Goal: Contribute content

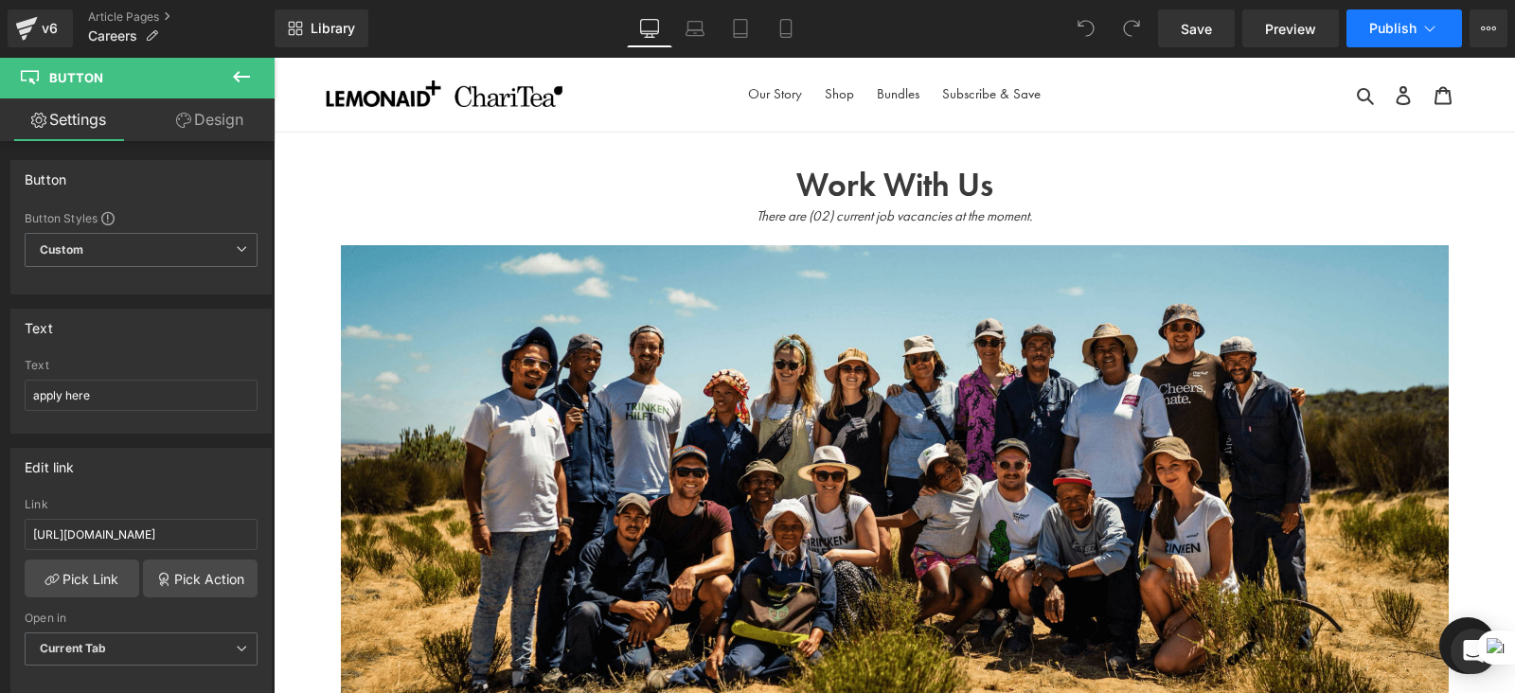
click at [1385, 30] on span "Publish" at bounding box center [1392, 28] width 47 height 15
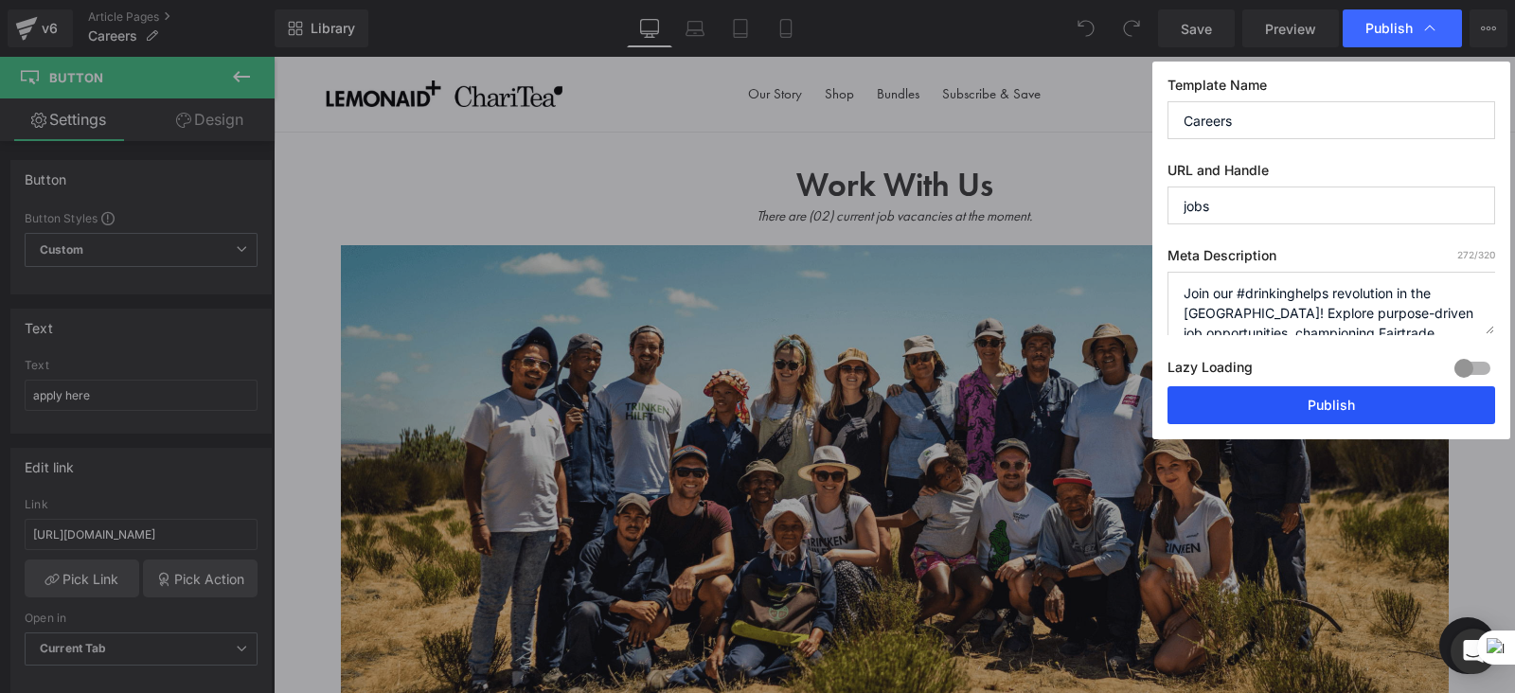
click at [1318, 400] on button "Publish" at bounding box center [1331, 405] width 328 height 38
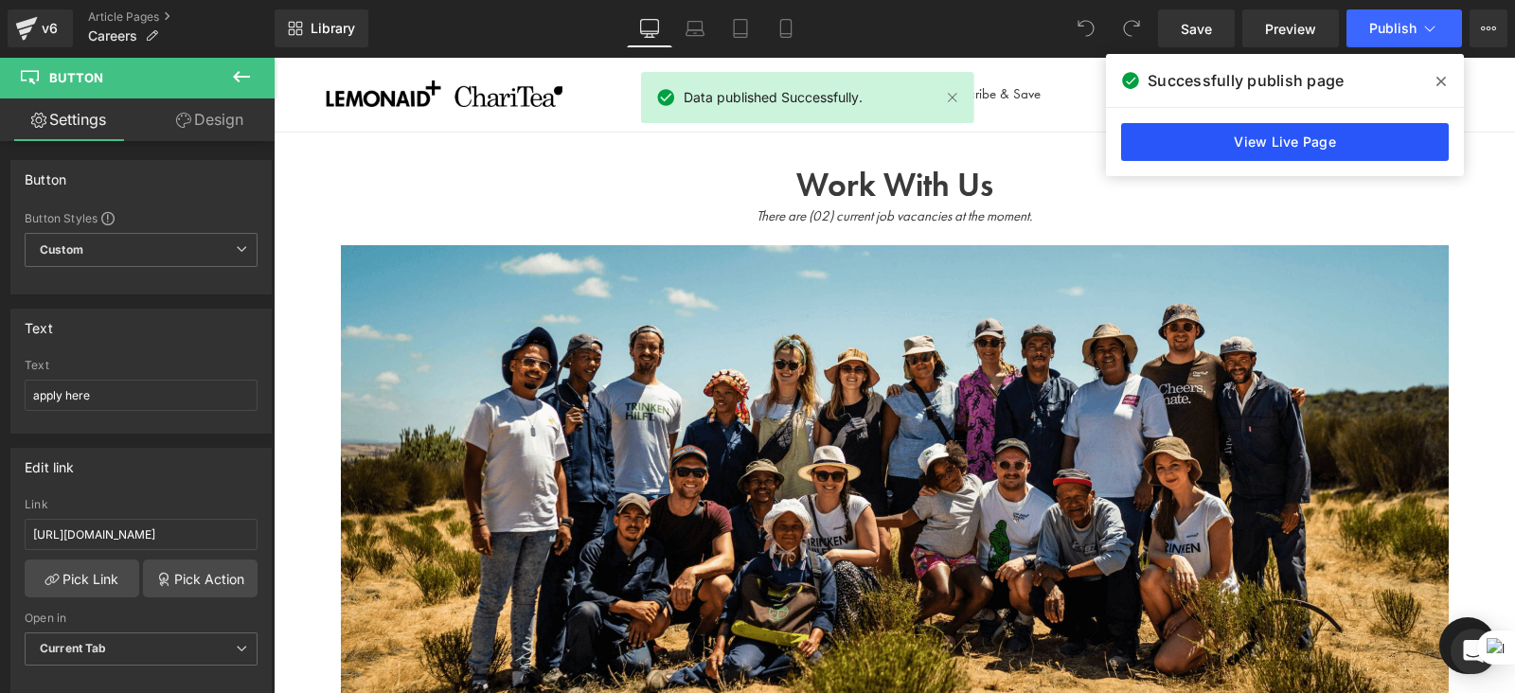
click at [1232, 133] on link "View Live Page" at bounding box center [1285, 142] width 328 height 38
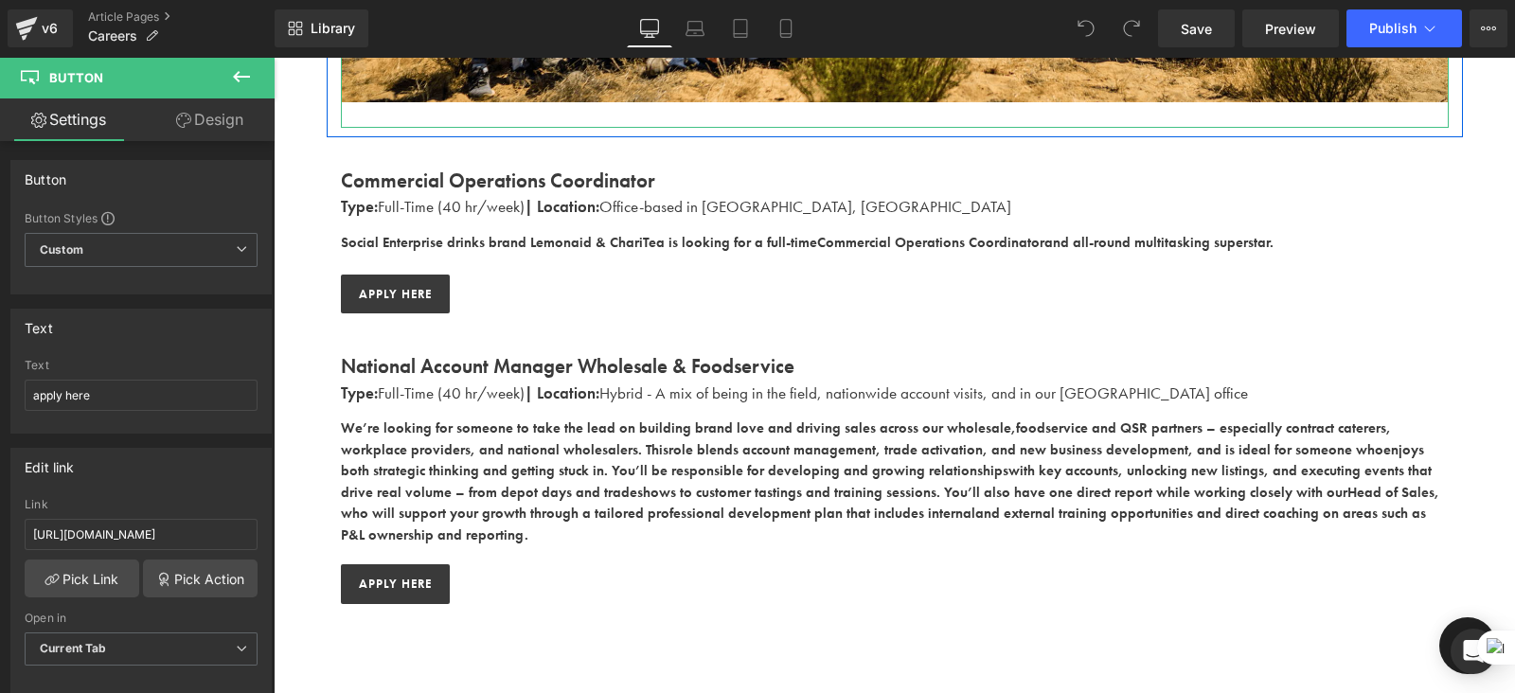
scroll to position [617, 0]
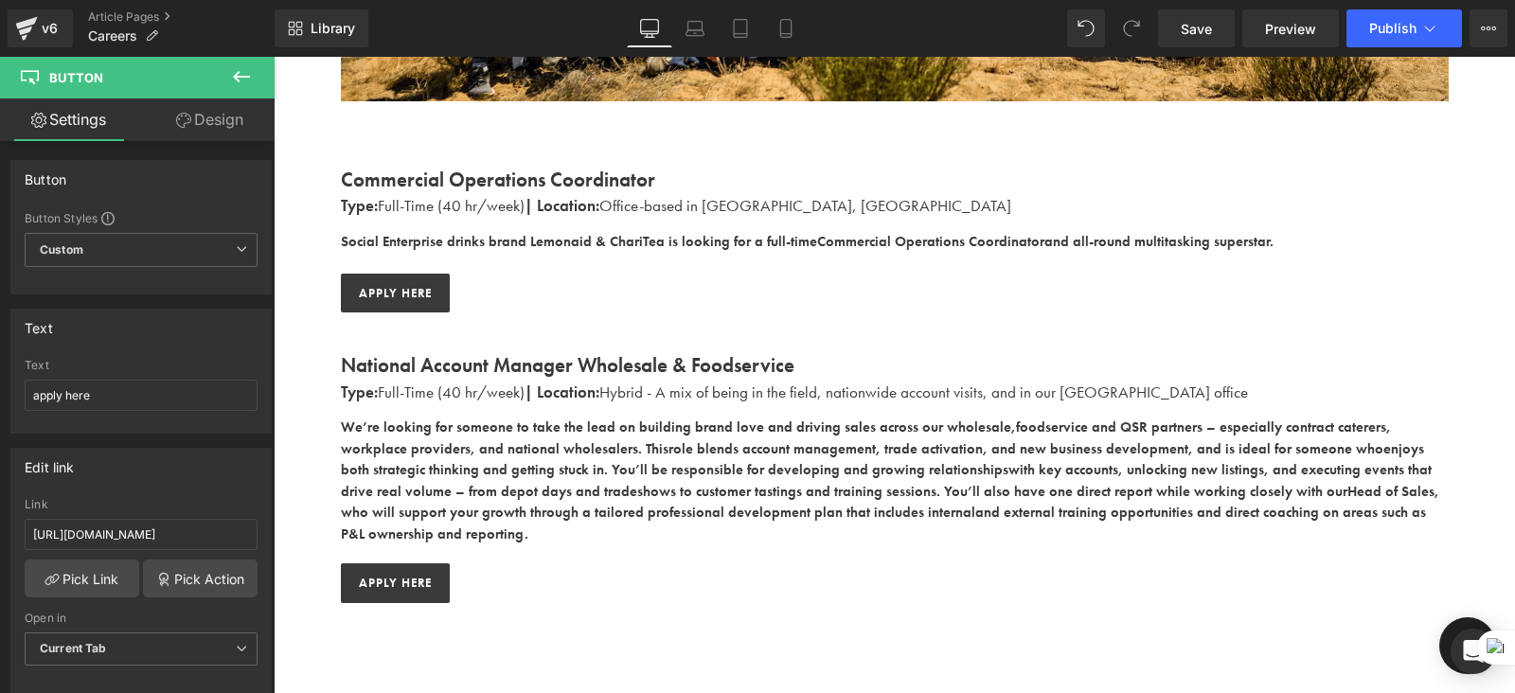
click at [394, 294] on span "Button" at bounding box center [413, 293] width 39 height 23
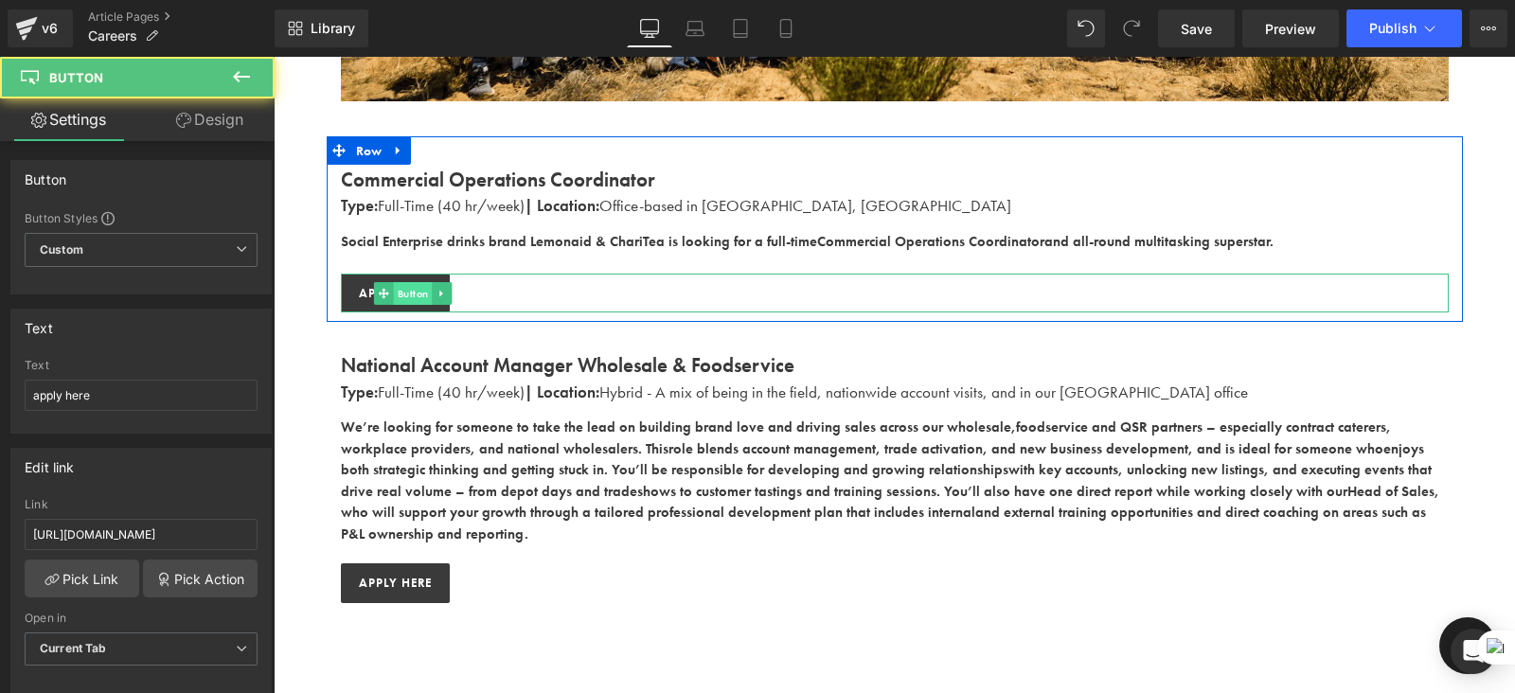
click at [394, 294] on span "Button" at bounding box center [413, 293] width 39 height 23
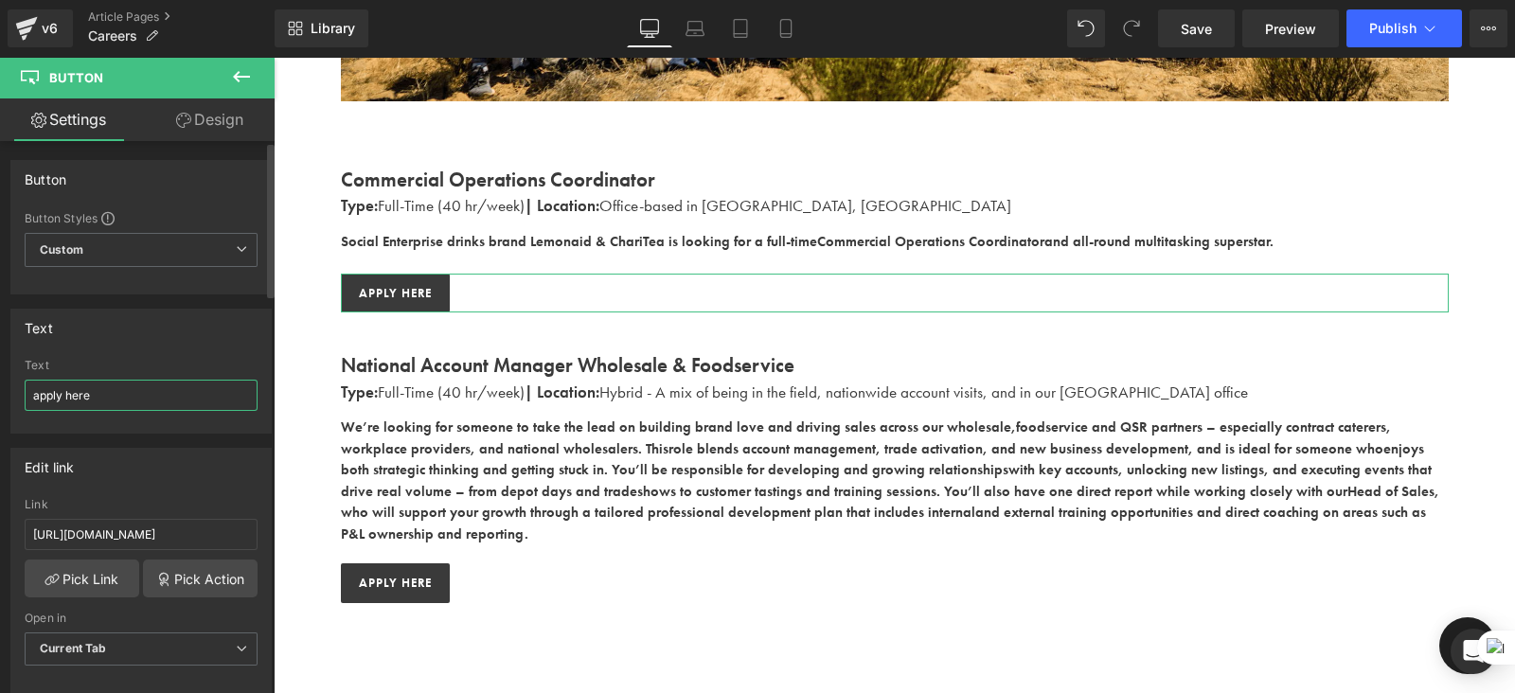
drag, startPoint x: 120, startPoint y: 402, endPoint x: 30, endPoint y: 390, distance: 90.8
click at [30, 390] on input "apply here" at bounding box center [141, 395] width 233 height 31
type input "learn more"
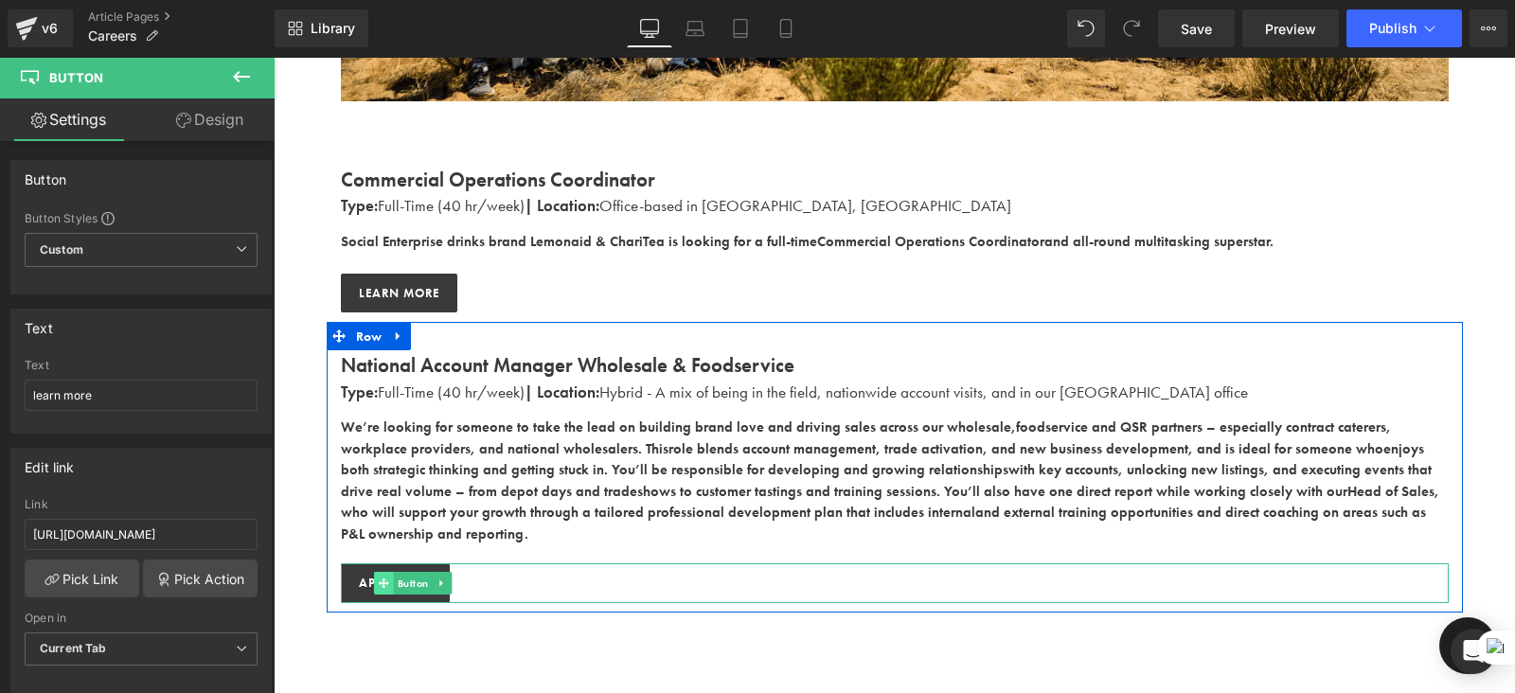
click at [379, 578] on icon at bounding box center [384, 583] width 10 height 11
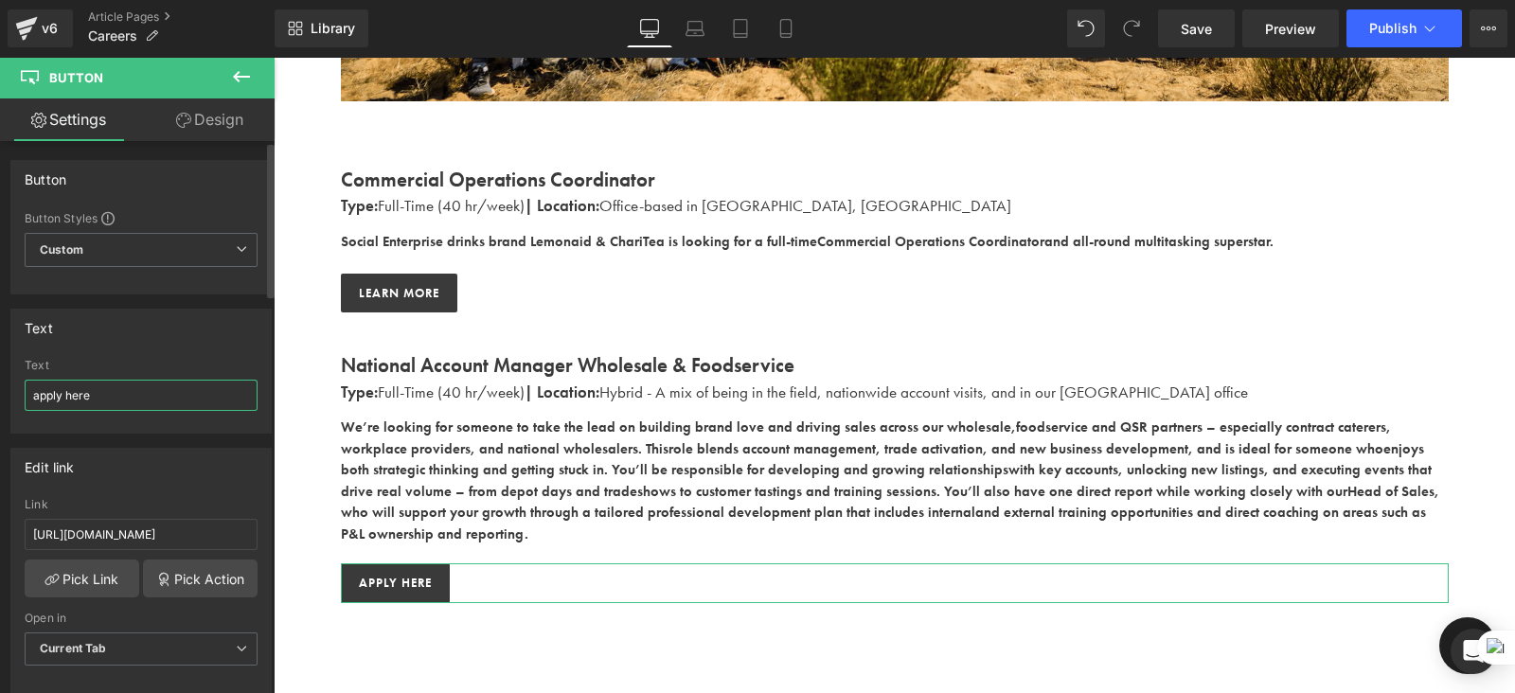
click at [110, 391] on input "apply here" at bounding box center [141, 395] width 233 height 31
type input "a"
type input "learn more"
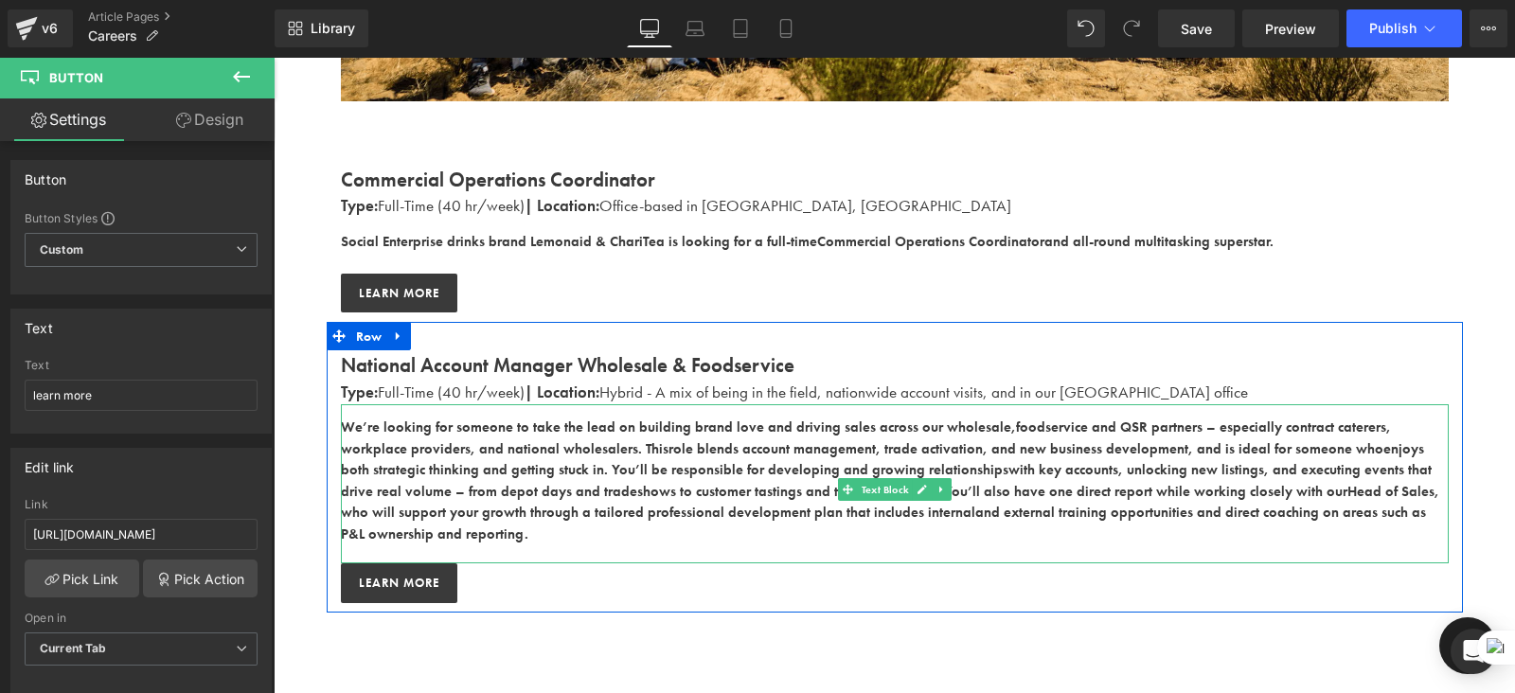
click at [712, 445] on b "role blends account management, trade activation, and new business development,…" at bounding box center [1025, 448] width 715 height 19
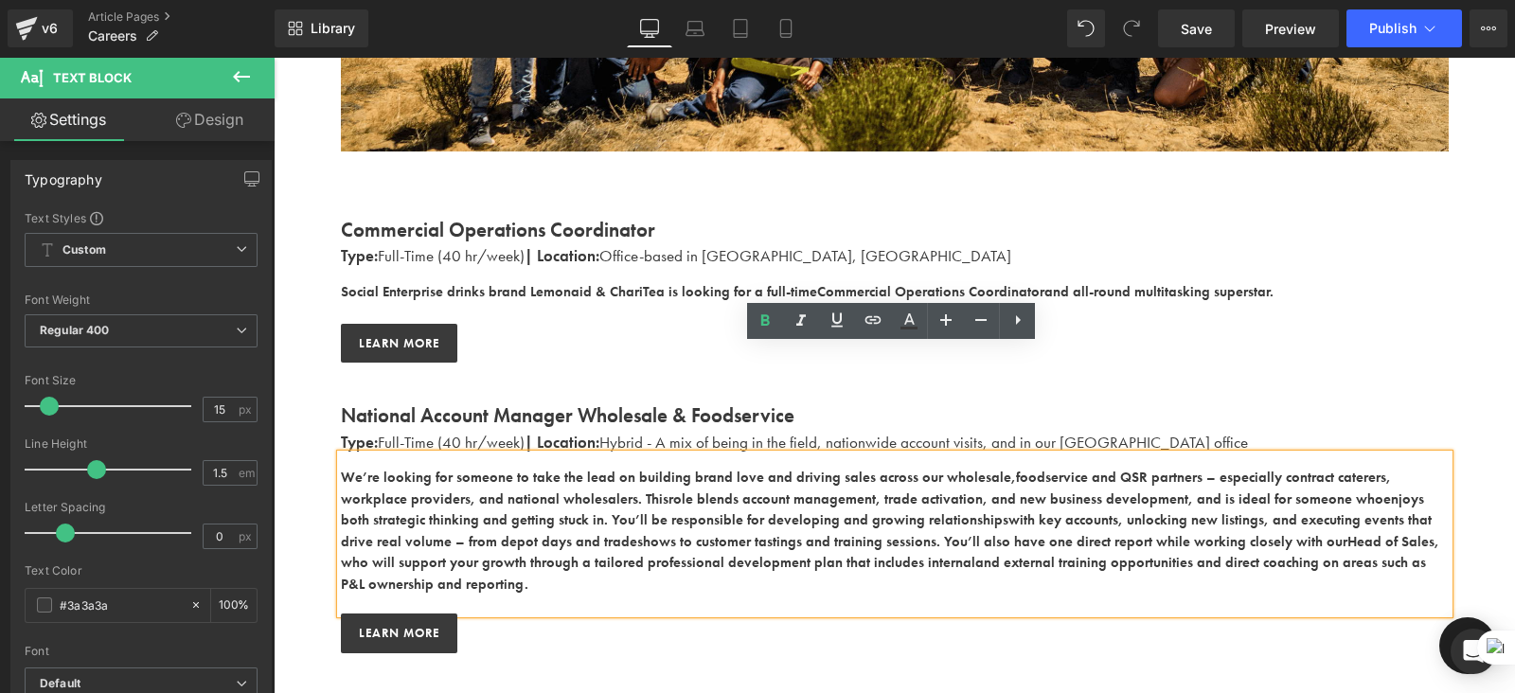
scroll to position [558, 0]
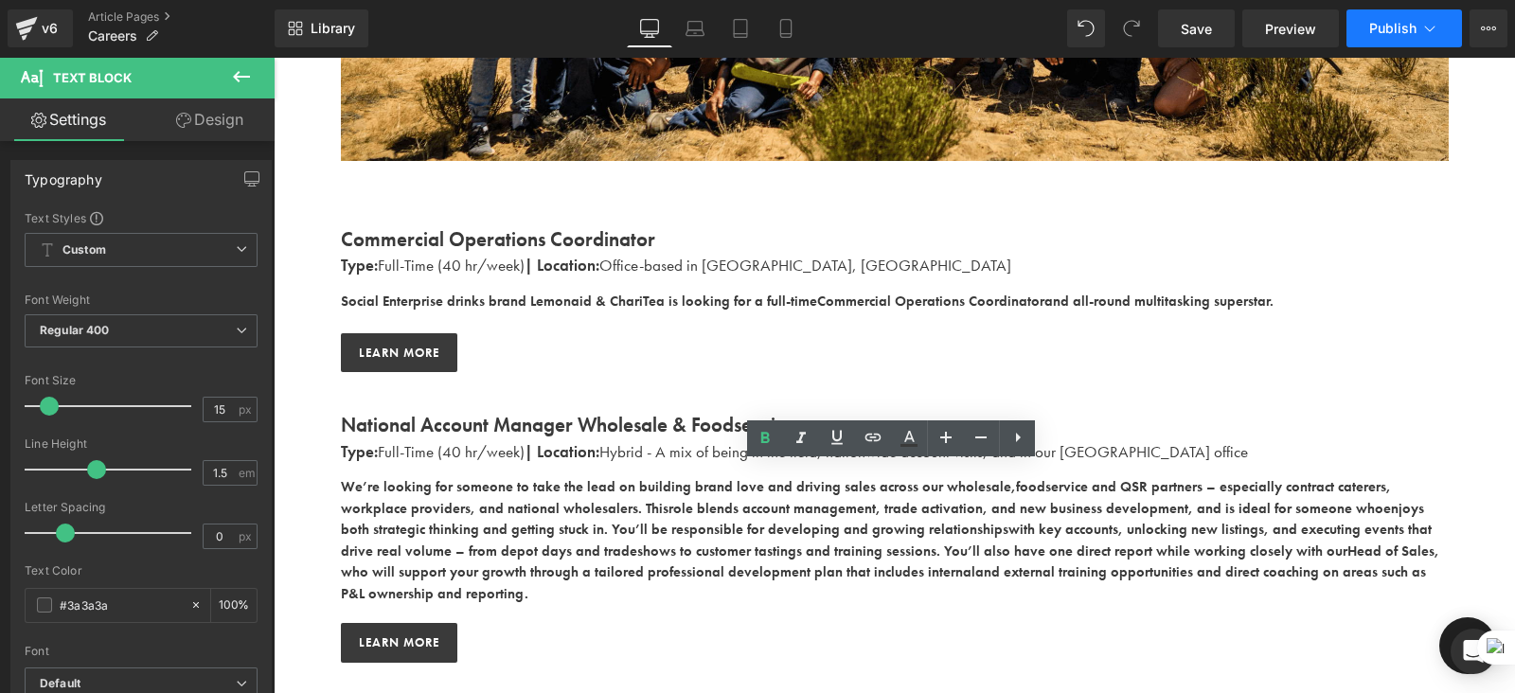
click at [1404, 21] on span "Publish" at bounding box center [1392, 28] width 47 height 15
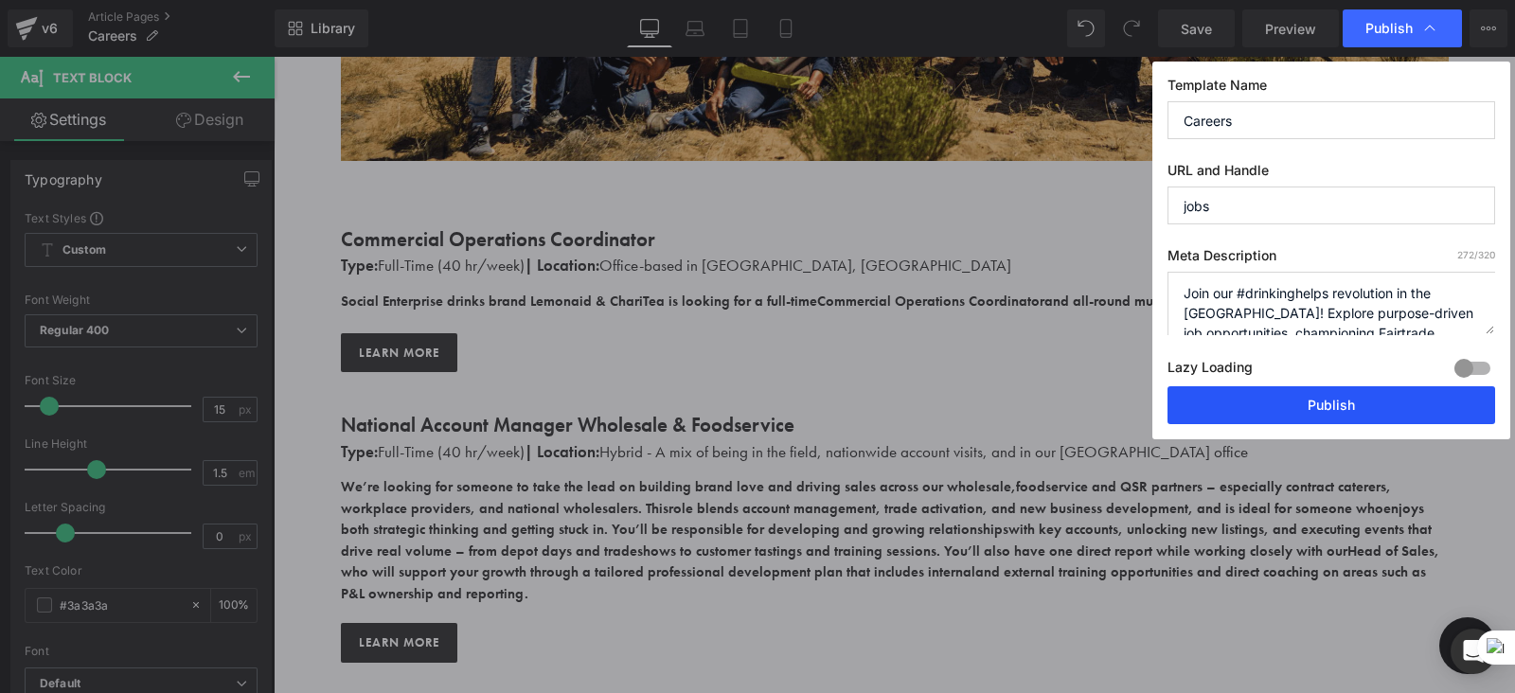
click at [1272, 414] on button "Publish" at bounding box center [1331, 405] width 328 height 38
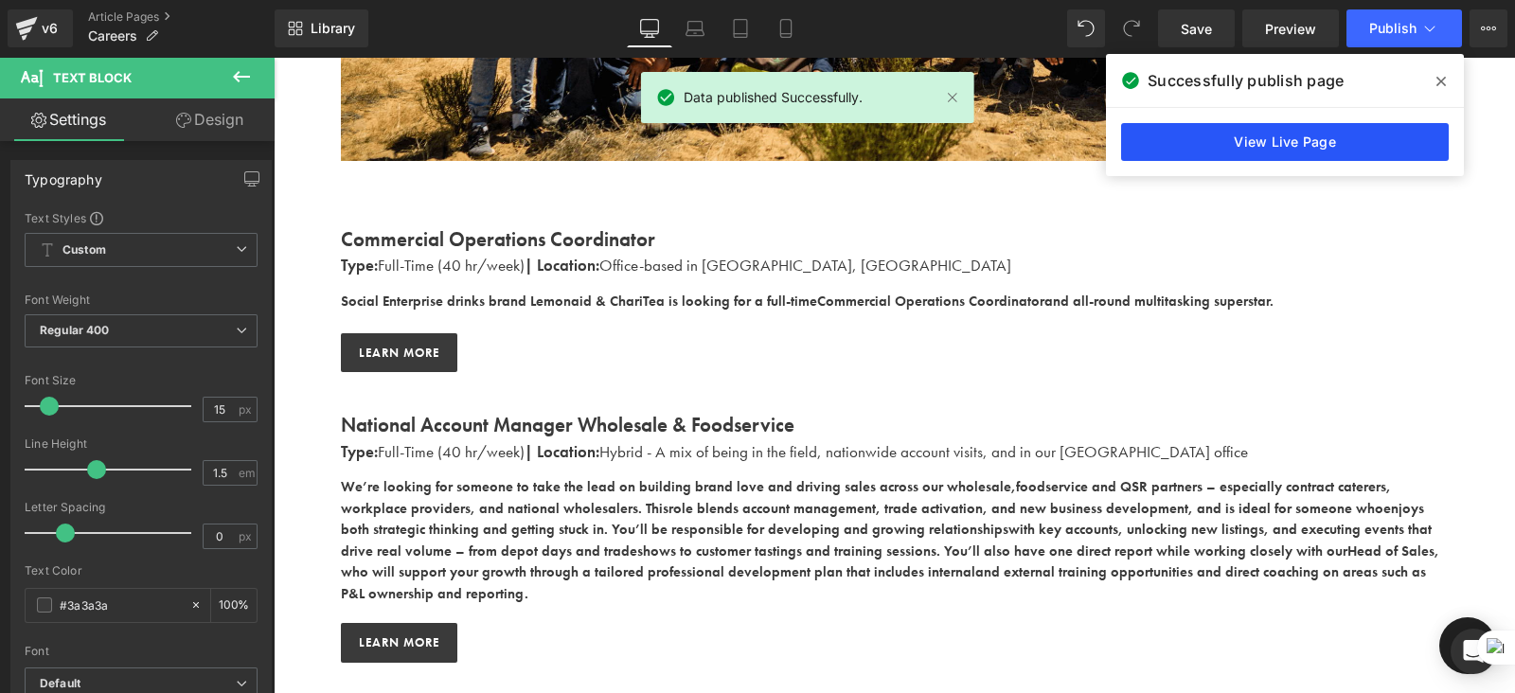
click at [1294, 149] on link "View Live Page" at bounding box center [1285, 142] width 328 height 38
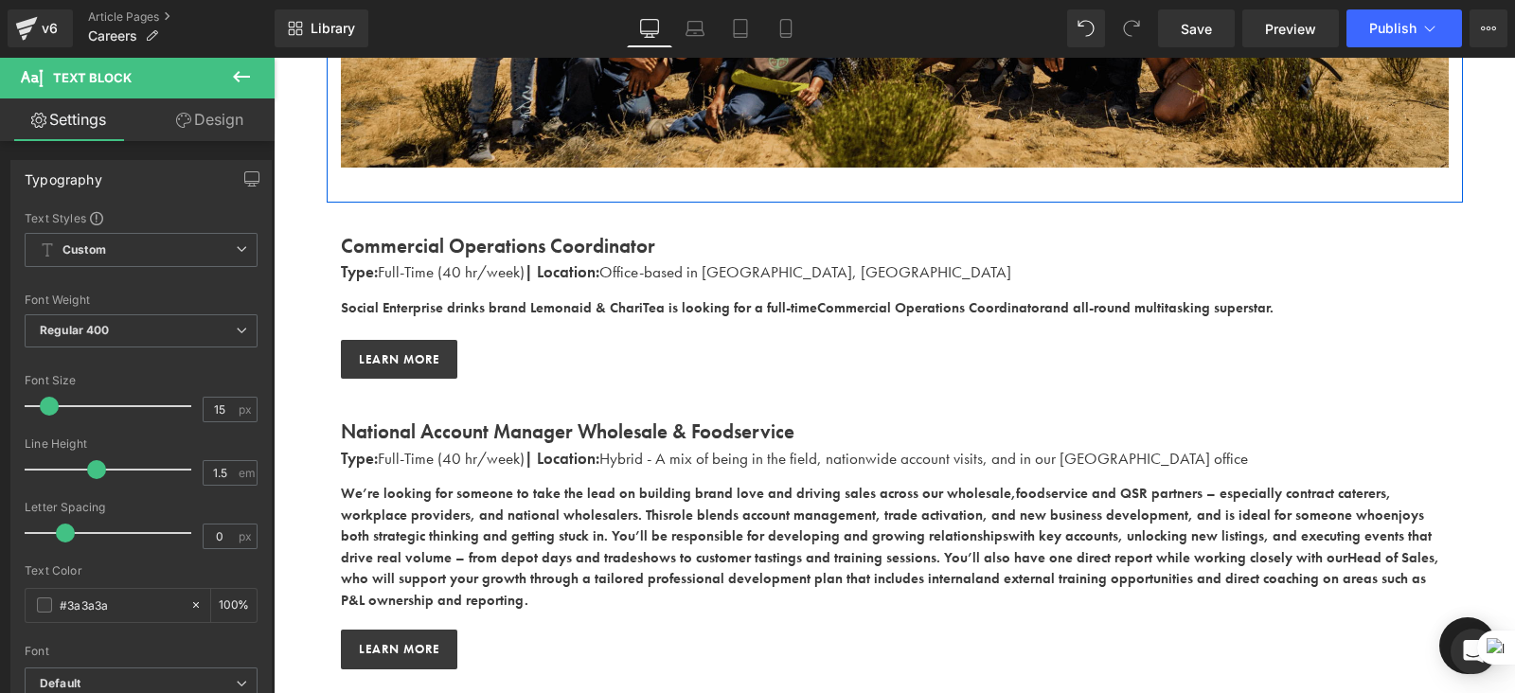
scroll to position [563, 0]
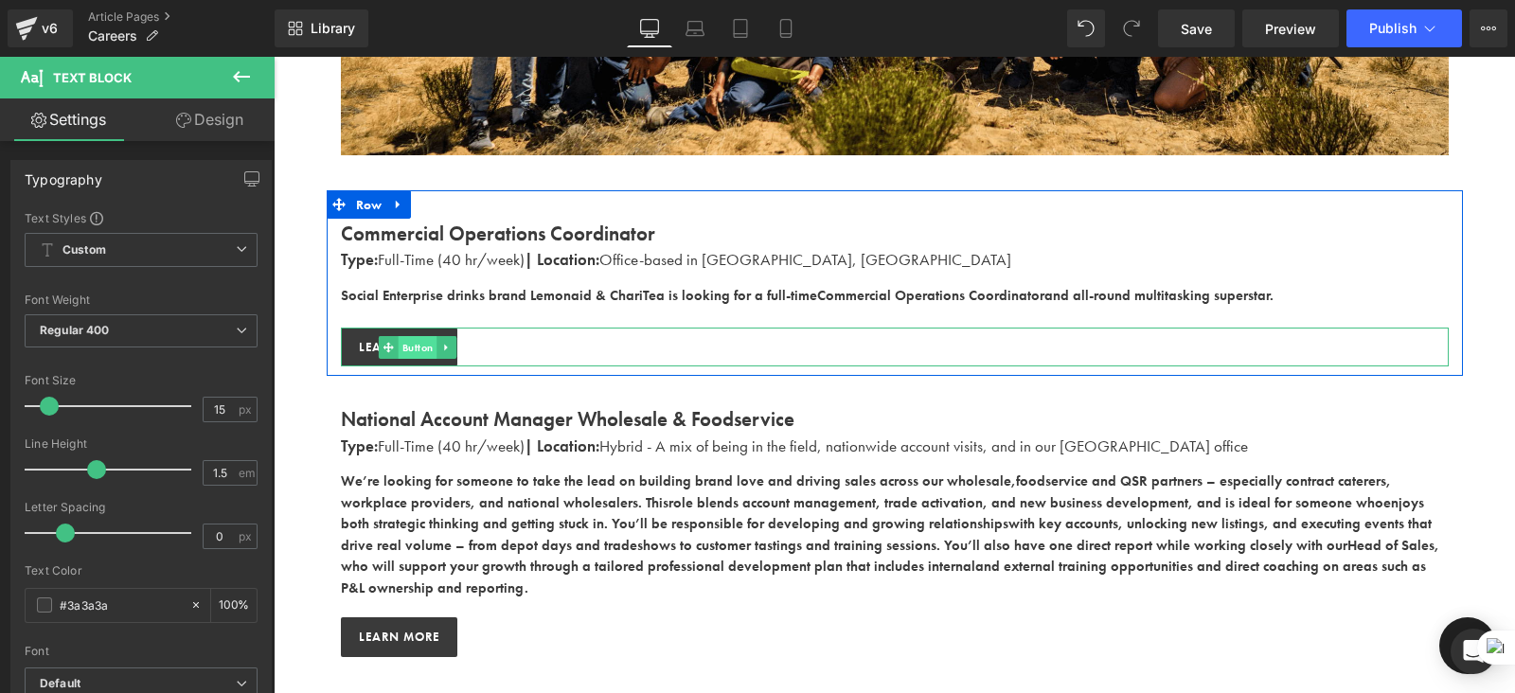
click at [408, 338] on span "Button" at bounding box center [418, 347] width 39 height 23
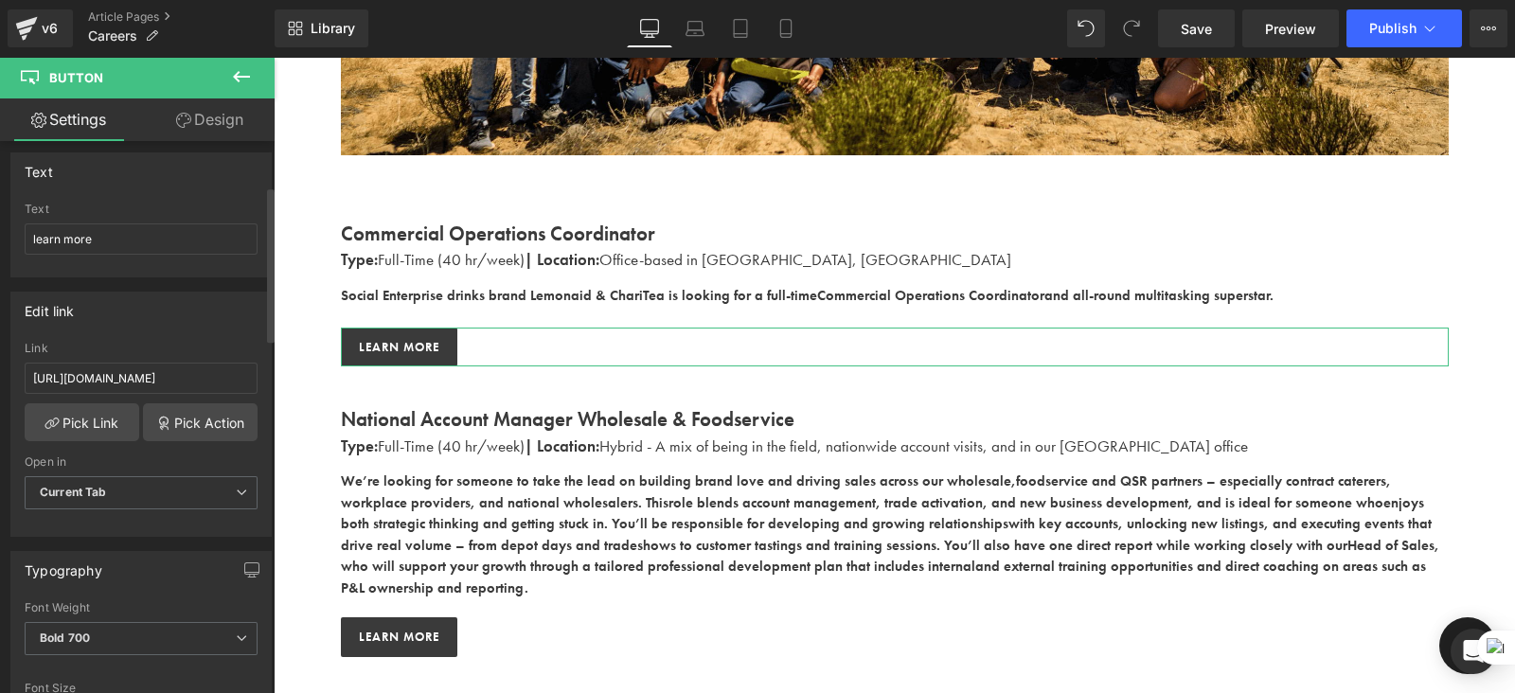
scroll to position [158, 0]
drag, startPoint x: 57, startPoint y: 236, endPoint x: 29, endPoint y: 235, distance: 27.5
click at [29, 235] on input "learn more" at bounding box center [141, 237] width 233 height 31
type input "SEE more"
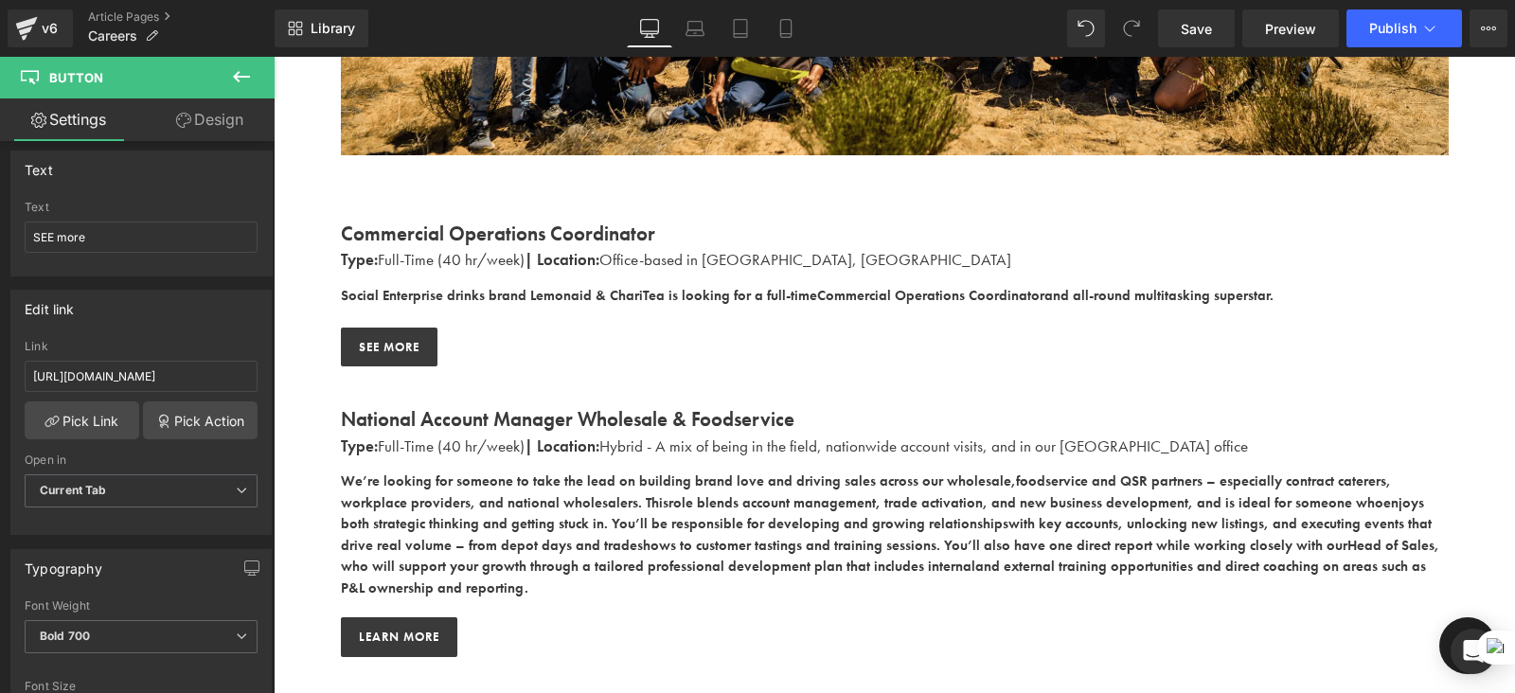
click at [398, 626] on span "Button" at bounding box center [413, 637] width 39 height 23
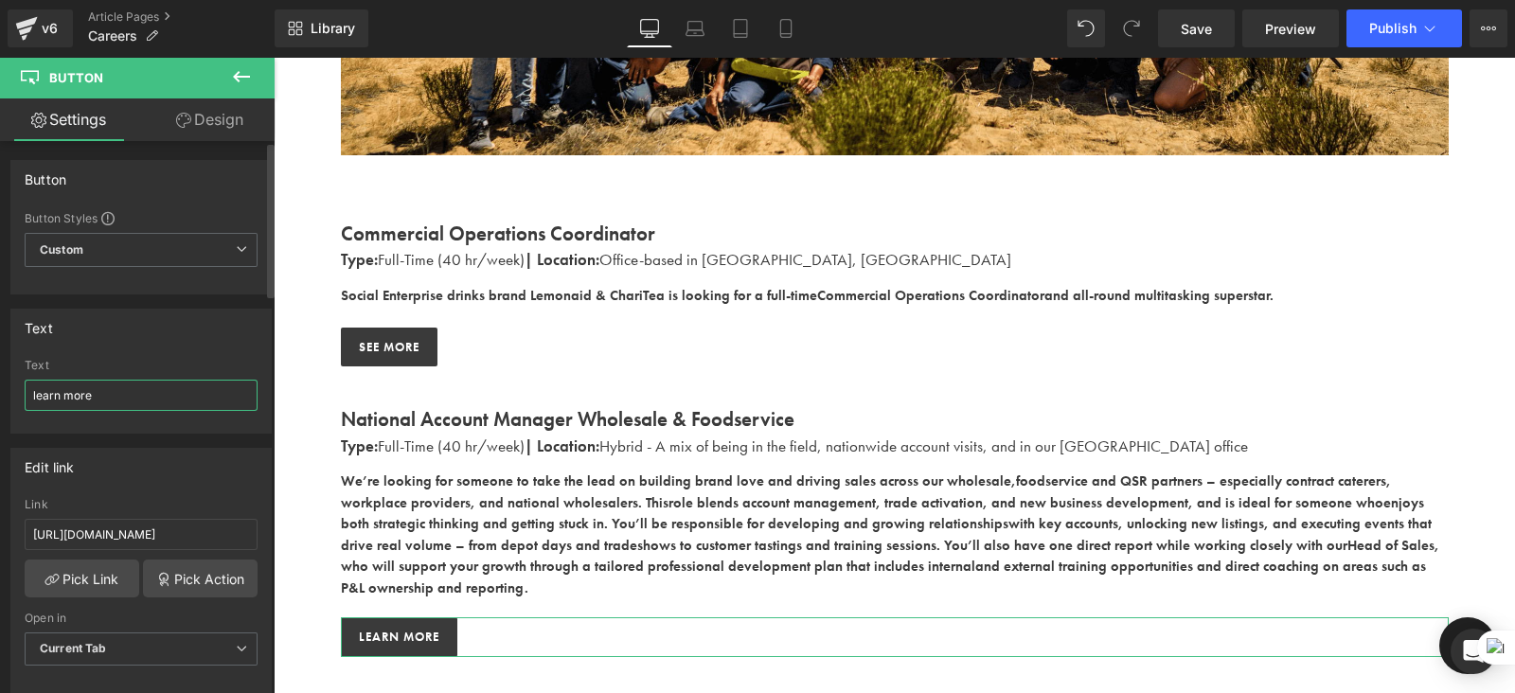
click at [59, 389] on input "learn more" at bounding box center [141, 395] width 233 height 31
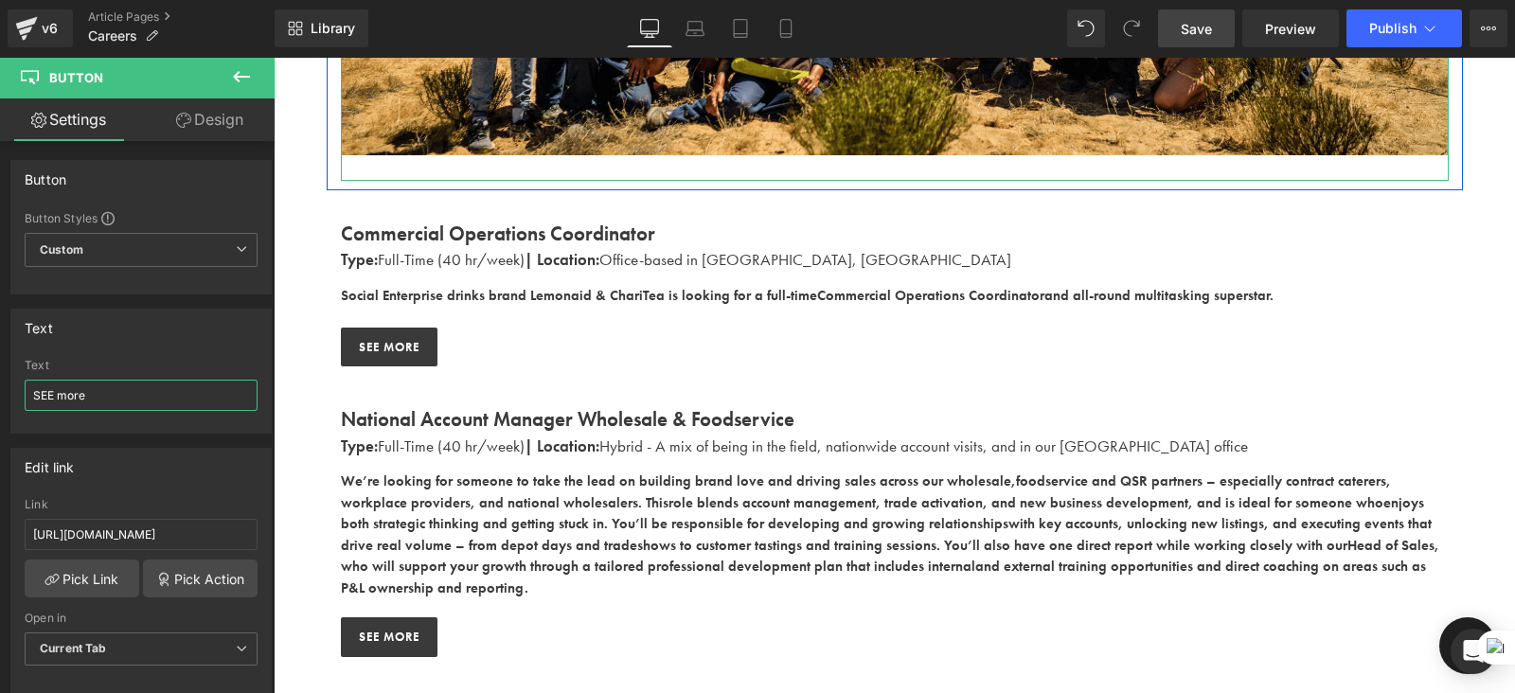
type input "SEE more"
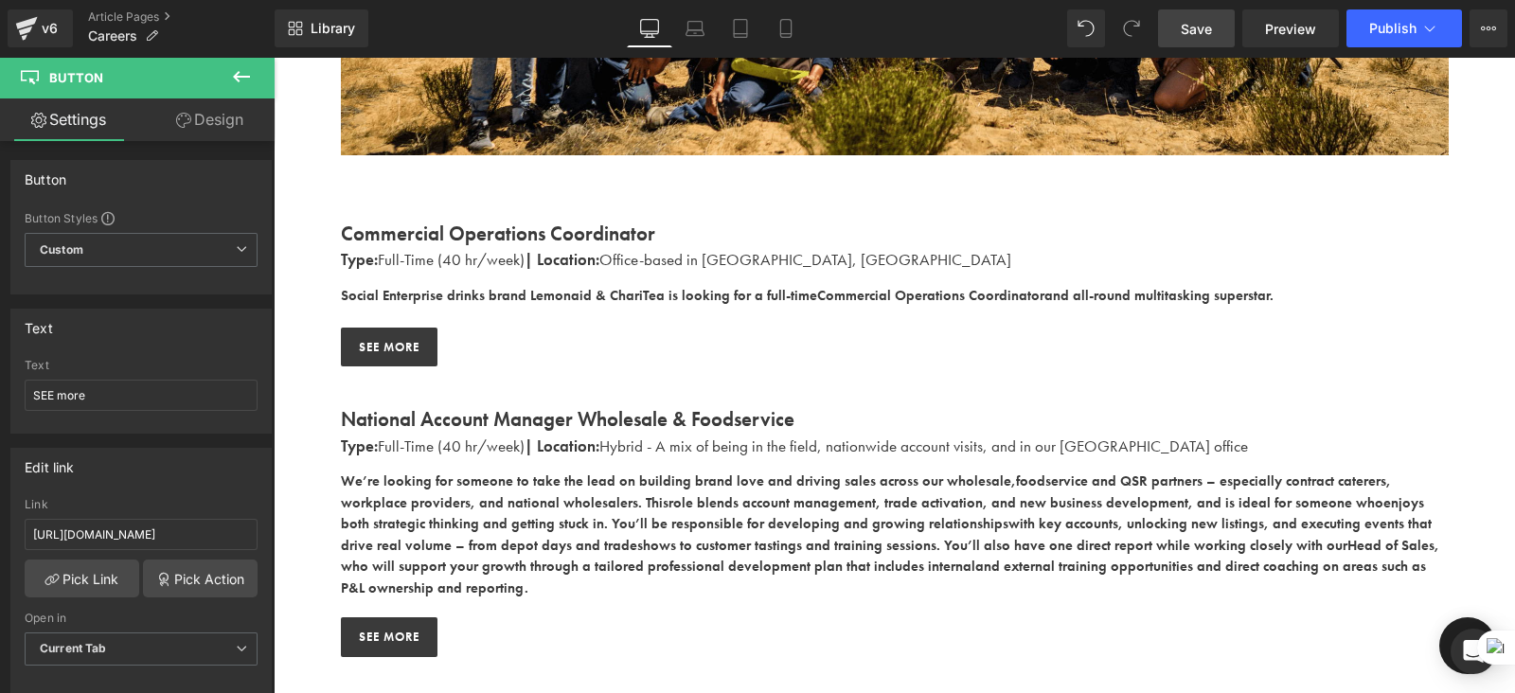
click at [1183, 26] on span "Save" at bounding box center [1196, 29] width 31 height 20
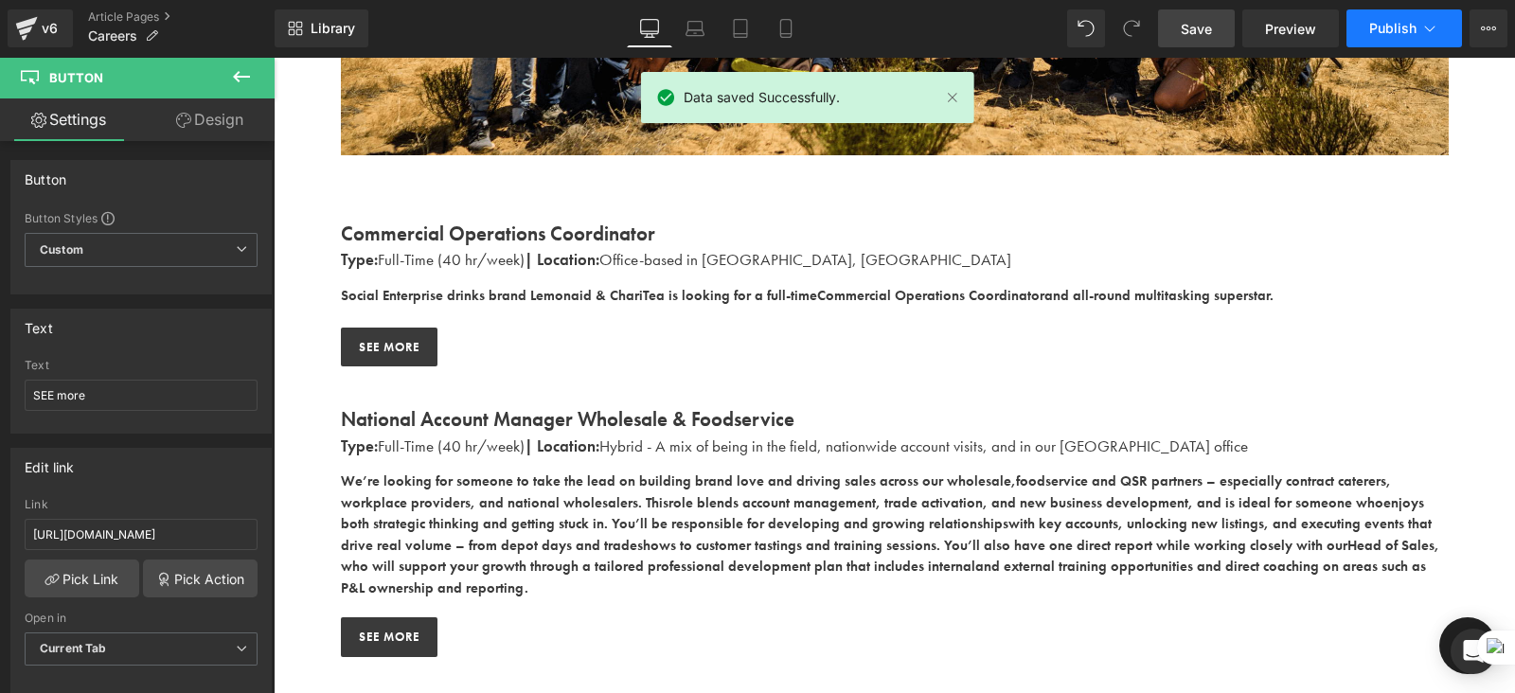
click at [1384, 28] on span "Publish" at bounding box center [1392, 28] width 47 height 15
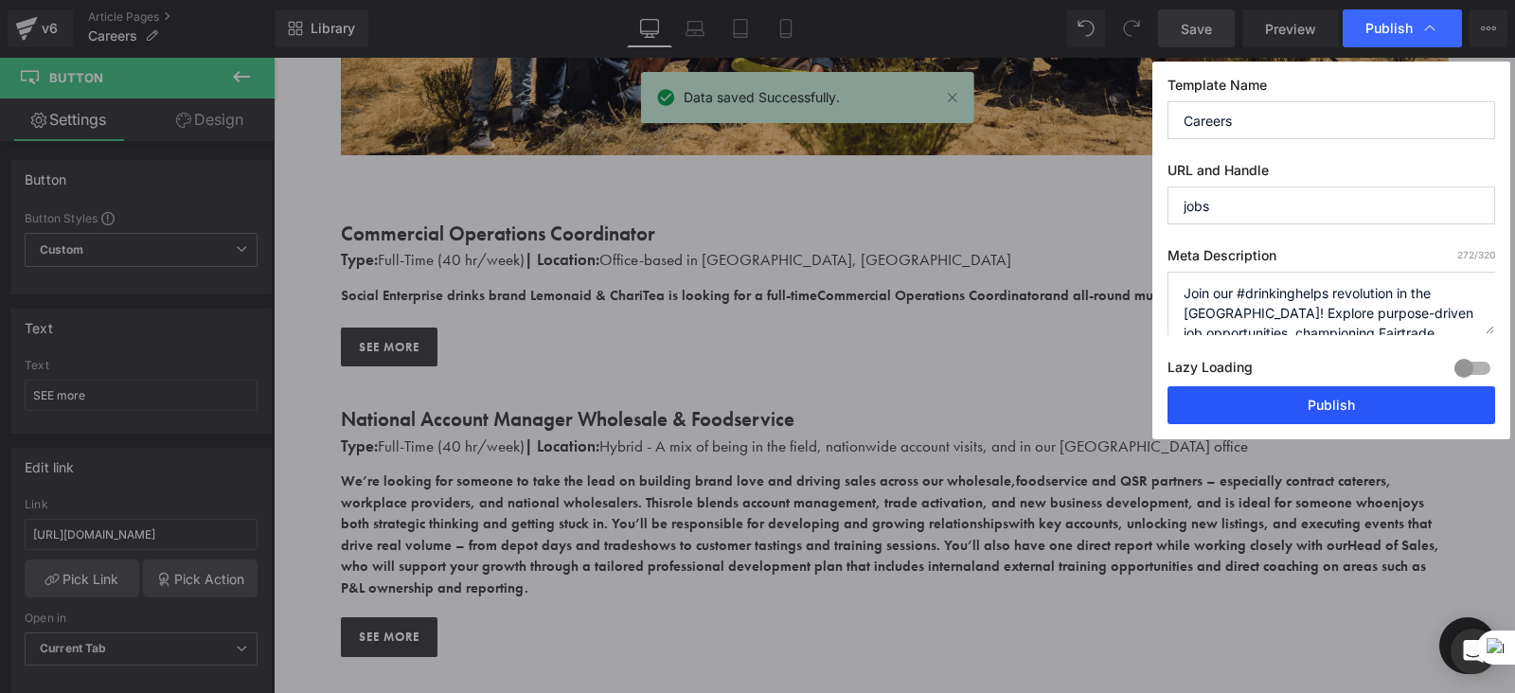
click at [1286, 393] on button "Publish" at bounding box center [1331, 405] width 328 height 38
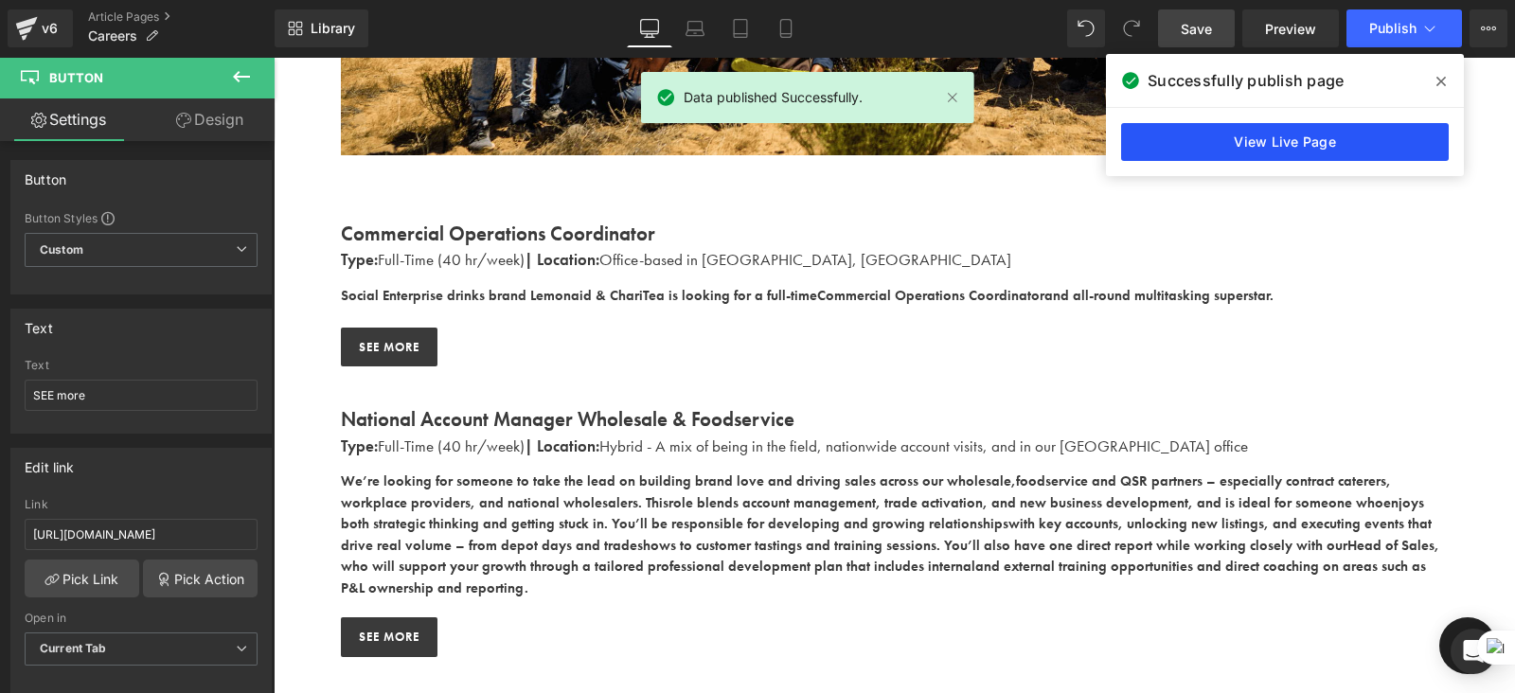
click at [1240, 137] on link "View Live Page" at bounding box center [1285, 142] width 328 height 38
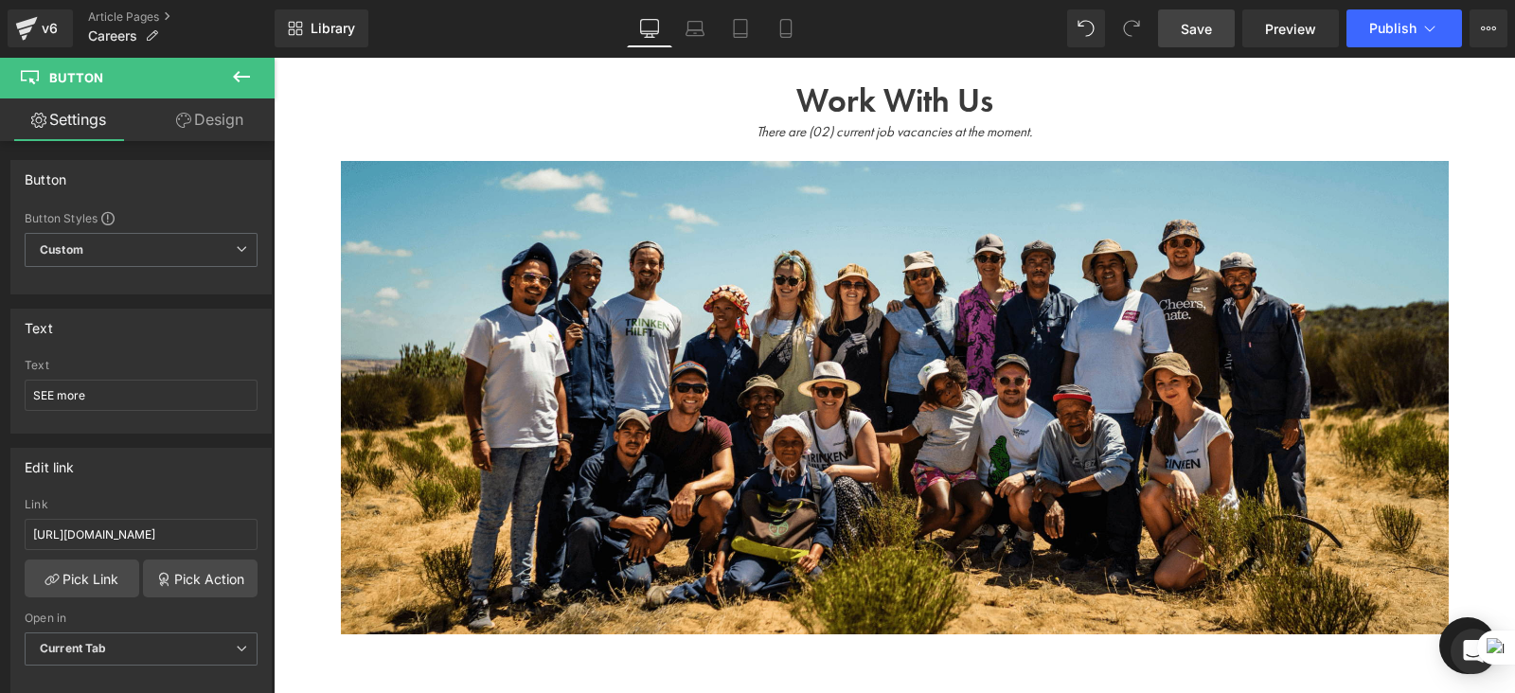
scroll to position [62, 0]
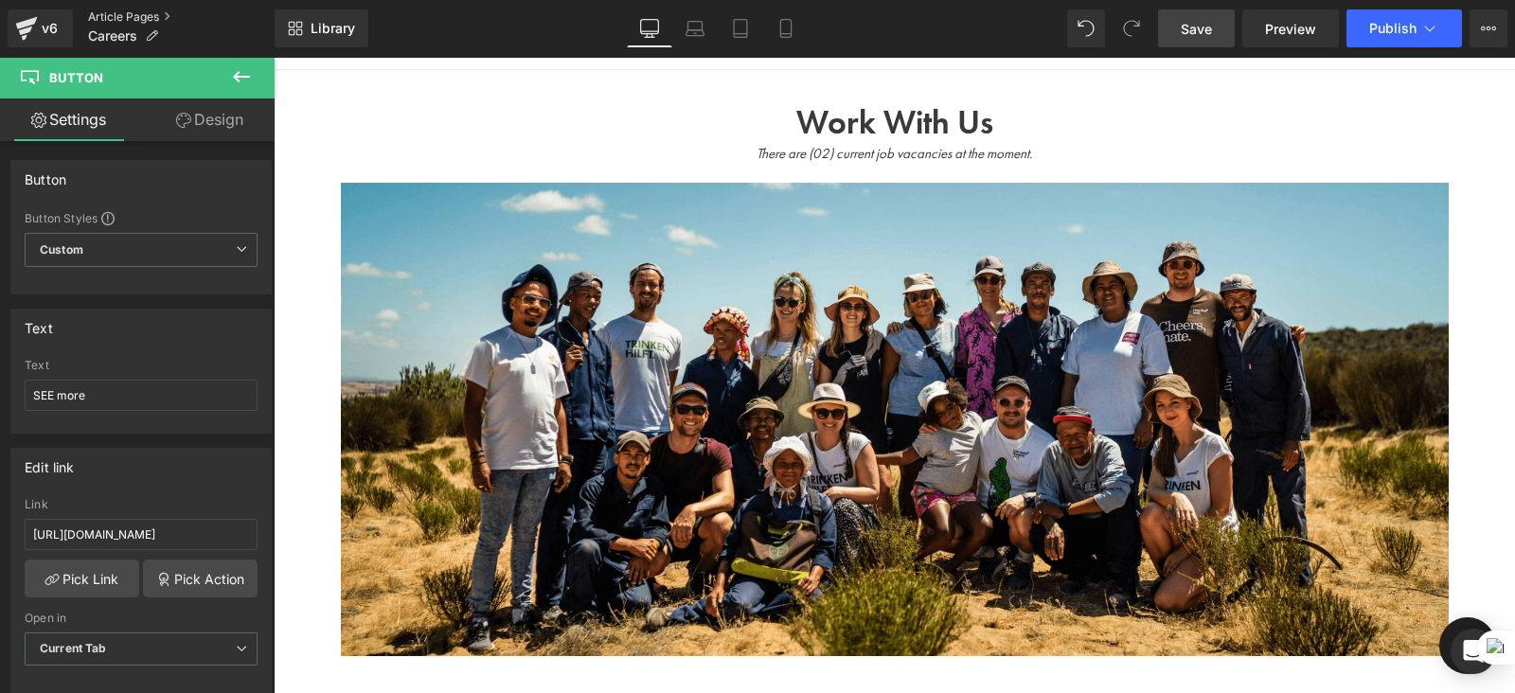
click at [122, 9] on link "Article Pages" at bounding box center [181, 16] width 187 height 15
